Goal: Information Seeking & Learning: Learn about a topic

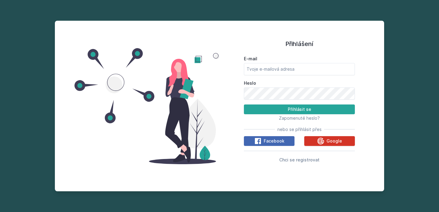
click at [306, 143] on button "Google" at bounding box center [329, 141] width 51 height 10
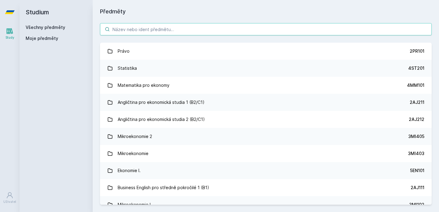
click at [263, 33] on input "search" at bounding box center [266, 29] width 332 height 12
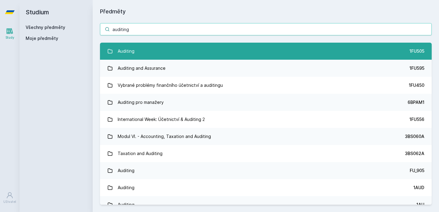
type input "auditing"
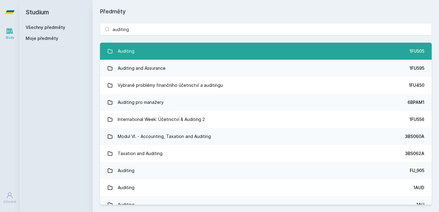
click at [237, 45] on link "Auditing 1FU505" at bounding box center [266, 51] width 332 height 17
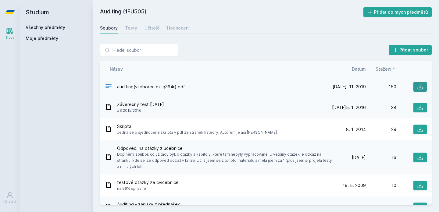
click at [420, 85] on icon at bounding box center [420, 87] width 6 height 6
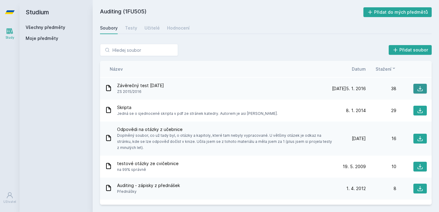
click at [414, 89] on button at bounding box center [420, 89] width 13 height 10
click at [148, 30] on div "Učitelé" at bounding box center [152, 28] width 15 height 6
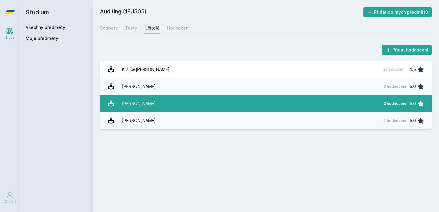
click at [150, 97] on link "Pelák Ji[PERSON_NAME] 2 hodnocení 5.0" at bounding box center [266, 103] width 332 height 17
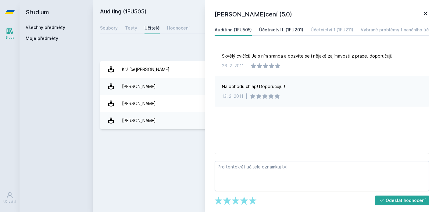
click at [293, 27] on div "Účetnictví I. (1FU201)" at bounding box center [281, 30] width 44 height 6
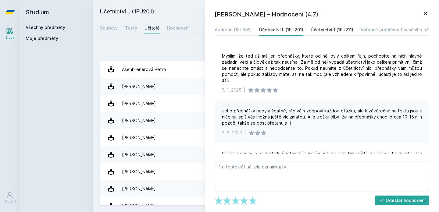
click at [335, 34] on link "Účetnictví 1 (1FU211)" at bounding box center [332, 30] width 43 height 12
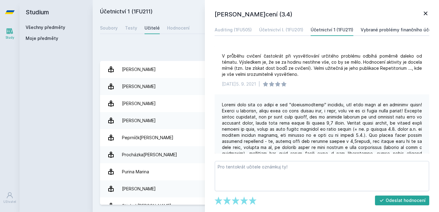
click at [390, 33] on div "Vybrané problémy finančního účetnictví a auditingu (1FU450)" at bounding box center [425, 30] width 129 height 6
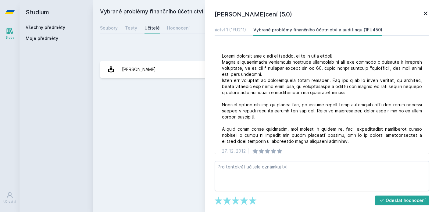
scroll to position [0, 113]
click at [428, 11] on icon at bounding box center [425, 13] width 7 height 7
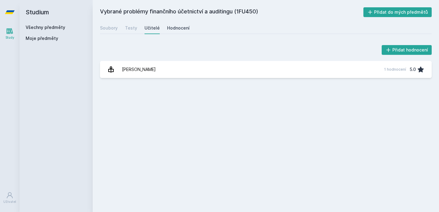
click at [181, 24] on link "Hodnocení" at bounding box center [178, 28] width 23 height 12
